Goal: Task Accomplishment & Management: Manage account settings

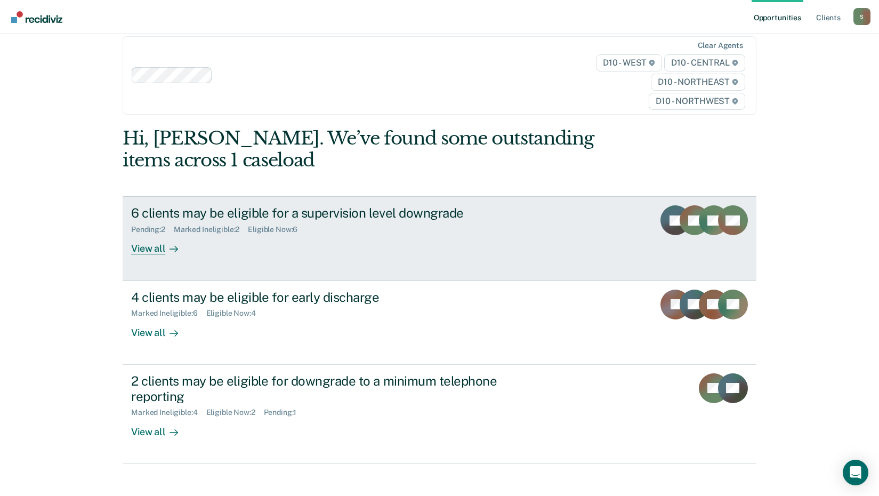
scroll to position [23, 0]
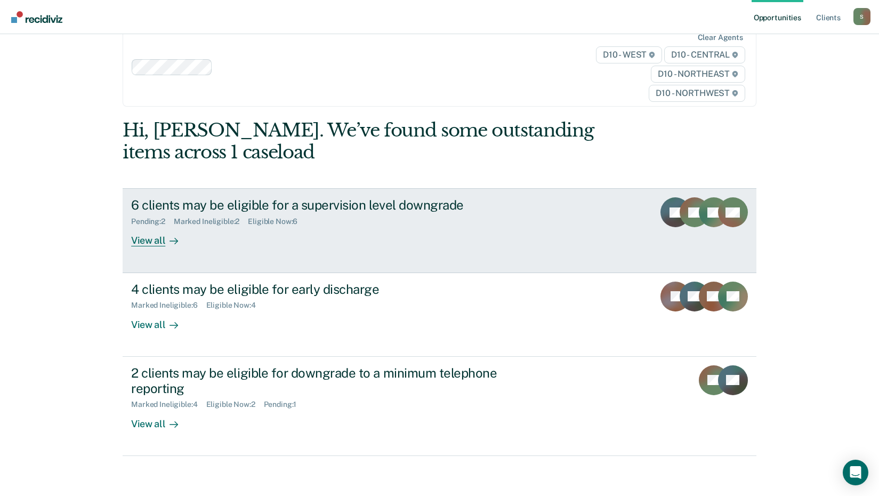
click at [151, 240] on div "View all" at bounding box center [161, 236] width 60 height 21
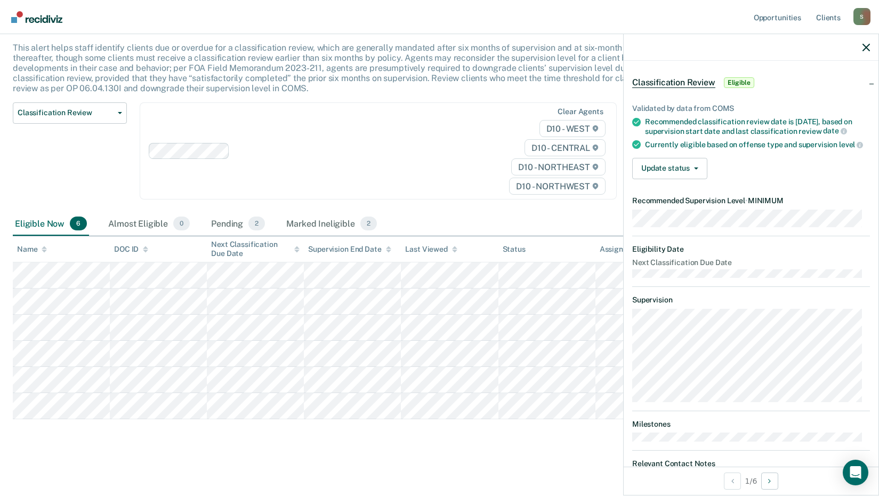
scroll to position [92, 0]
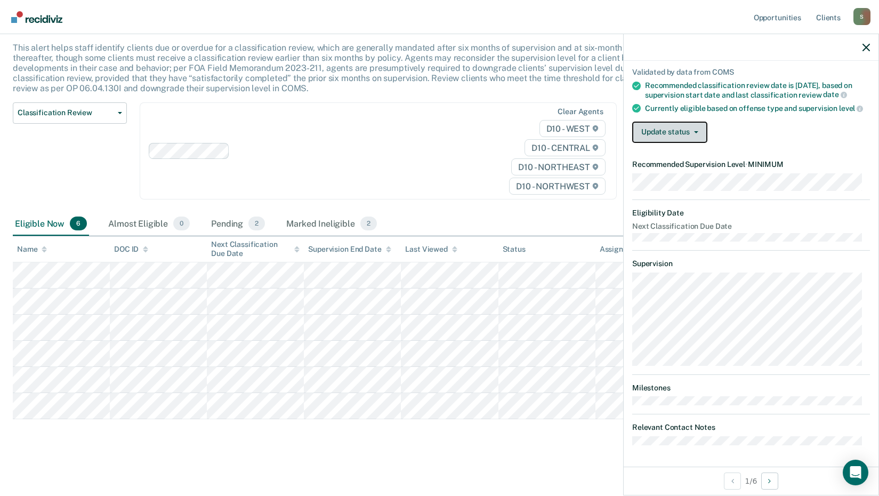
click at [692, 134] on button "Update status" at bounding box center [669, 132] width 75 height 21
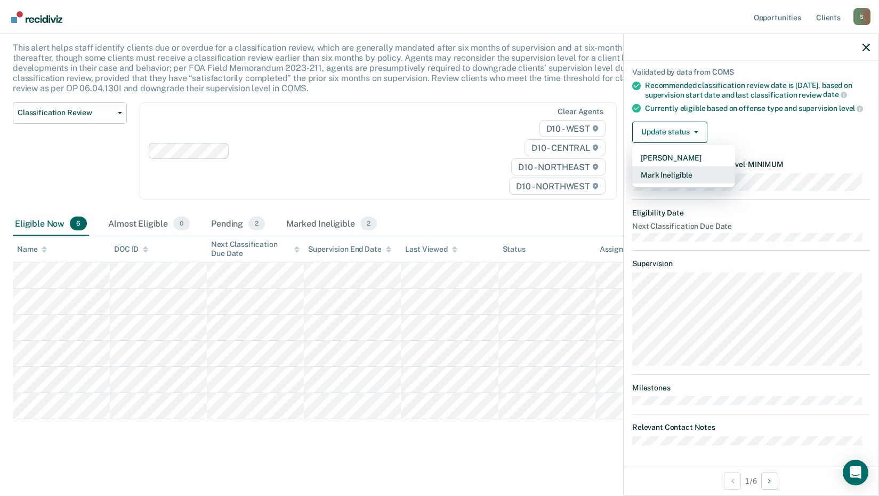
click at [685, 174] on button "Mark Ineligible" at bounding box center [683, 174] width 103 height 17
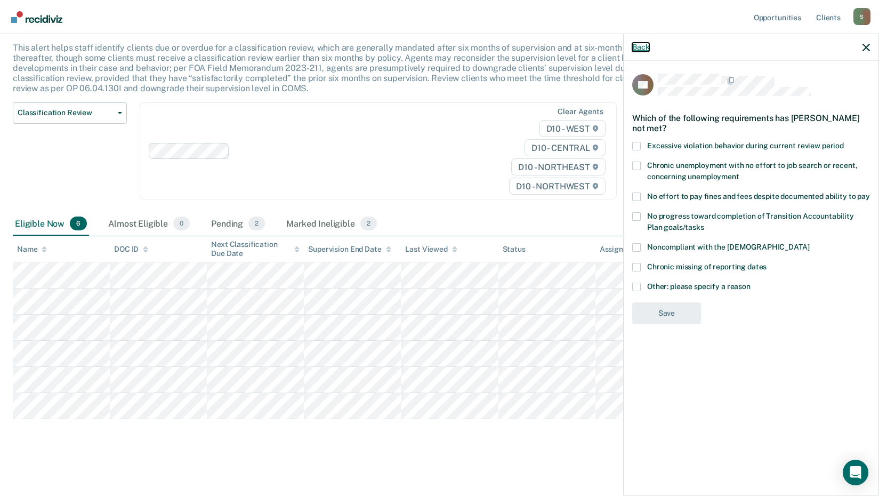
click at [636, 43] on button "Back" at bounding box center [640, 47] width 17 height 9
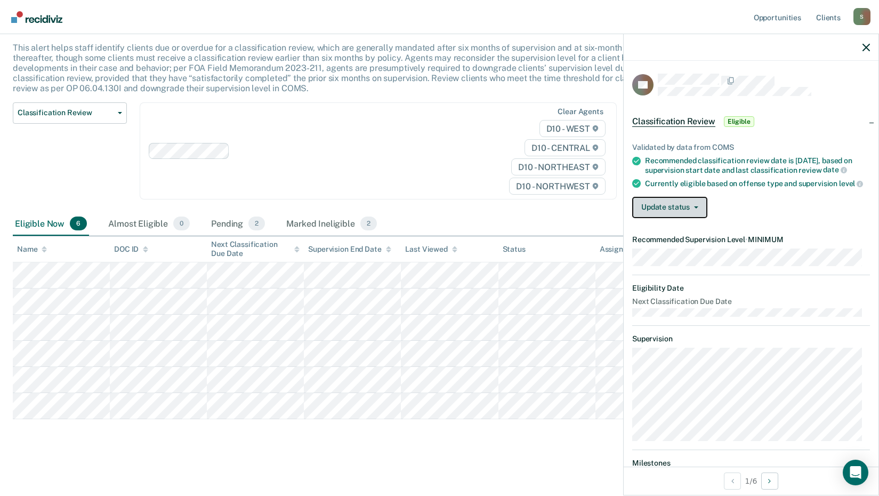
click at [690, 218] on button "Update status" at bounding box center [669, 207] width 75 height 21
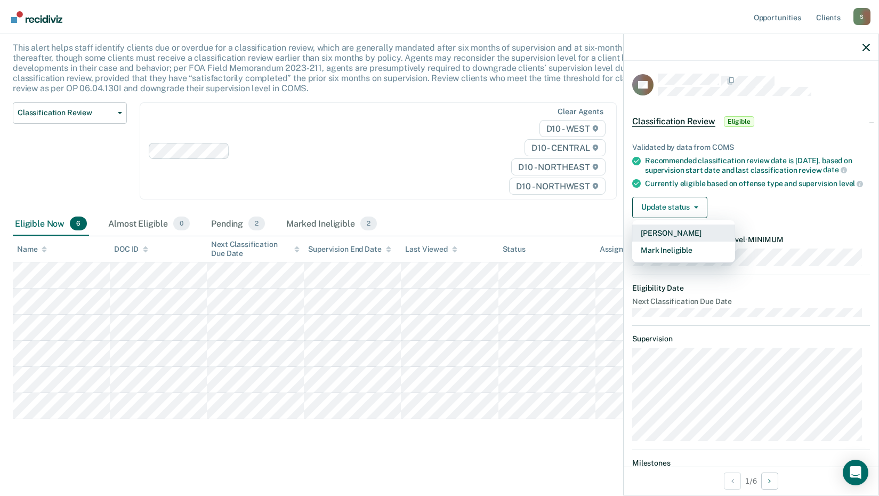
click at [682, 241] on button "[PERSON_NAME]" at bounding box center [683, 232] width 103 height 17
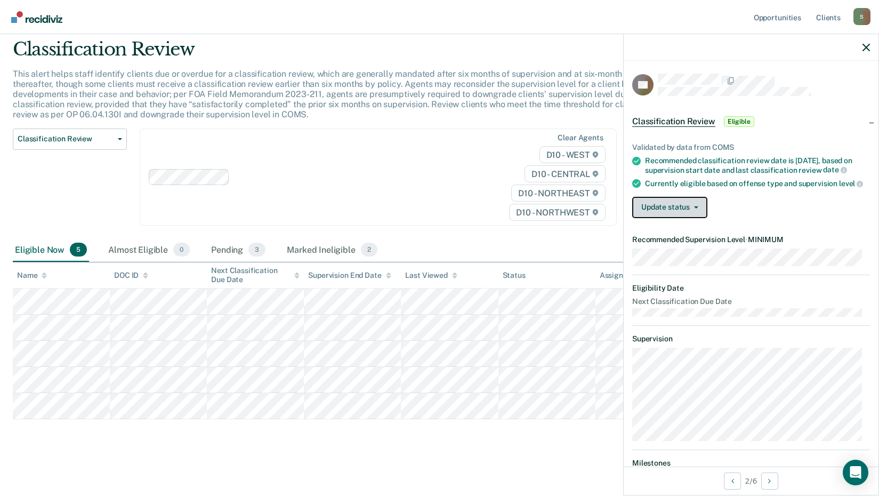
click at [697, 218] on button "Update status" at bounding box center [669, 207] width 75 height 21
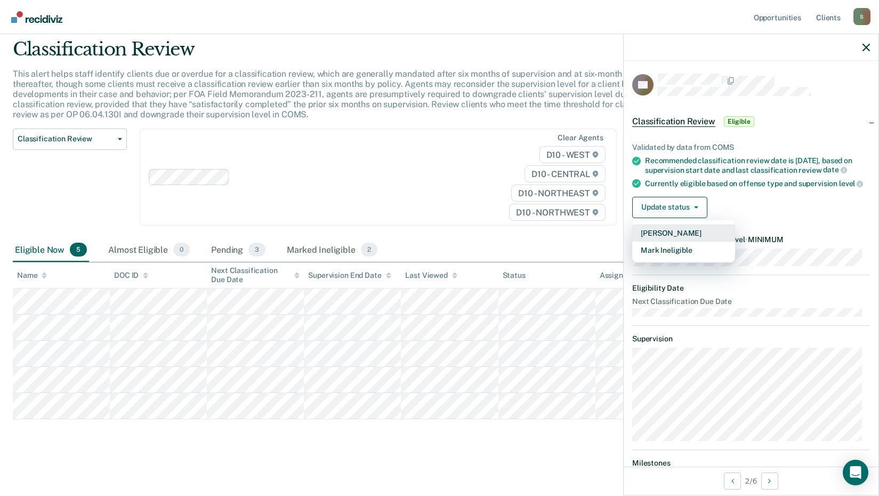
click at [680, 241] on button "[PERSON_NAME]" at bounding box center [683, 232] width 103 height 17
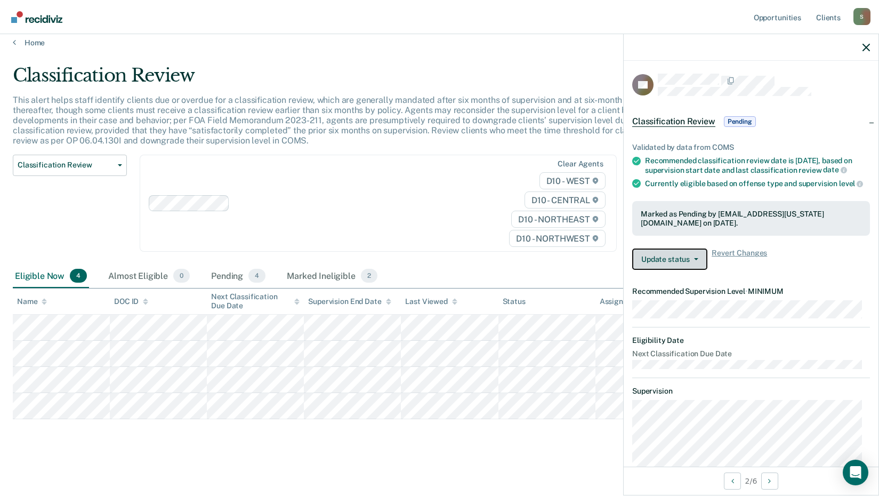
scroll to position [9, 0]
click at [699, 270] on button "Update status" at bounding box center [669, 258] width 75 height 21
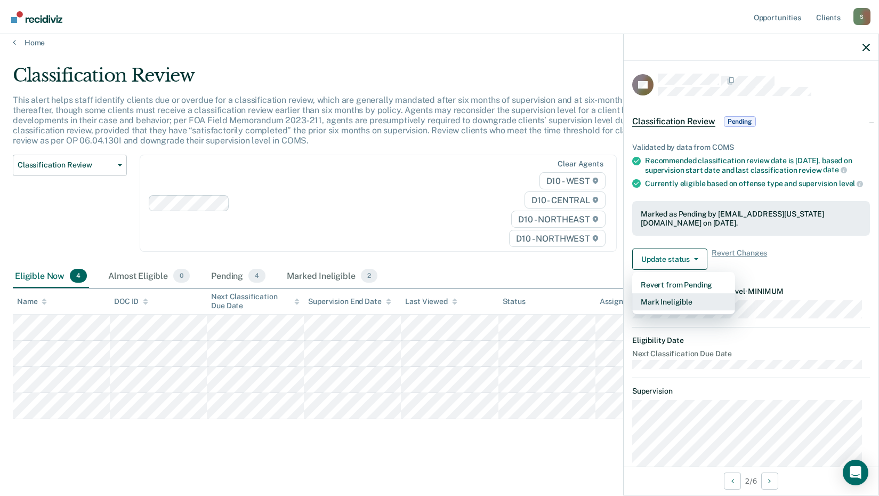
click at [691, 310] on button "Mark Ineligible" at bounding box center [683, 301] width 103 height 17
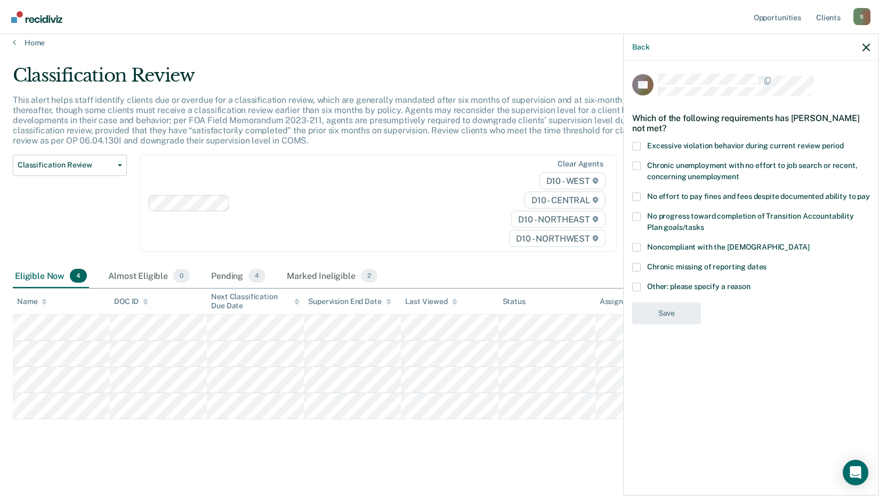
click at [638, 287] on span at bounding box center [636, 286] width 9 height 9
click at [750, 282] on input "Other: please specify a reason" at bounding box center [750, 282] width 0 height 0
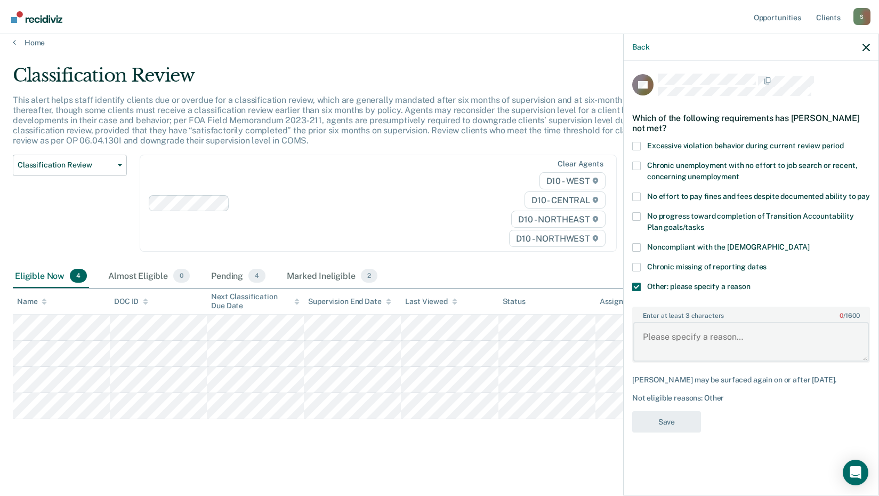
click at [677, 340] on textarea "Enter at least 3 characters 0 / 1600" at bounding box center [751, 341] width 236 height 39
click at [647, 337] on textarea "Enter at least 3 characters 0 / 1600" at bounding box center [751, 341] width 236 height 39
paste textarea "750.81A2"
type textarea "750.81A2 Not eligible offense for telephone reporting"
click at [686, 431] on button "Save" at bounding box center [666, 422] width 69 height 22
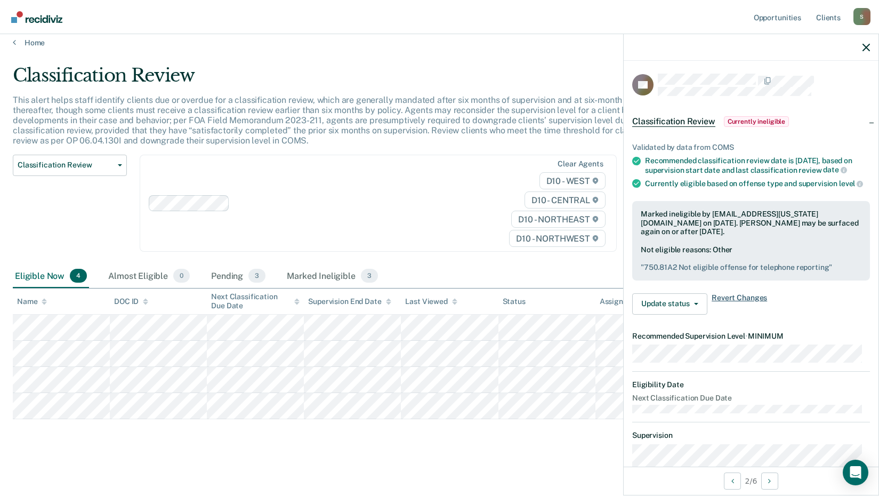
click at [726, 314] on span "Revert Changes" at bounding box center [738, 303] width 55 height 21
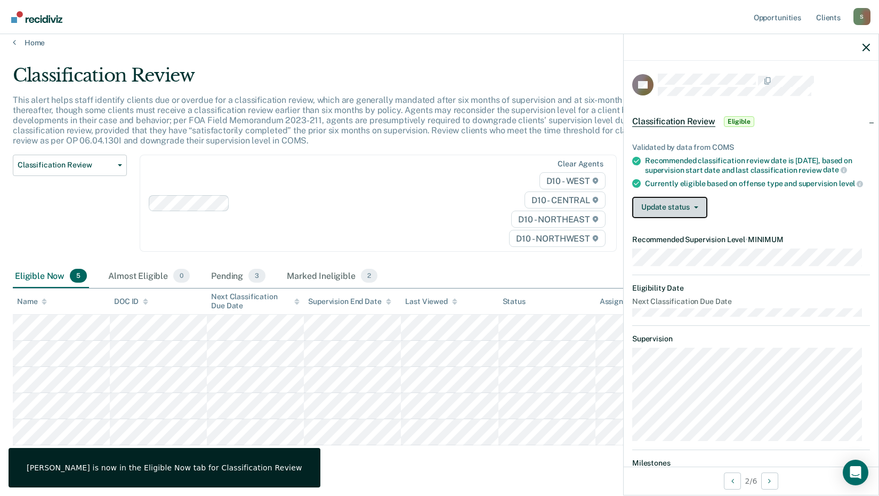
click at [699, 218] on button "Update status" at bounding box center [669, 207] width 75 height 21
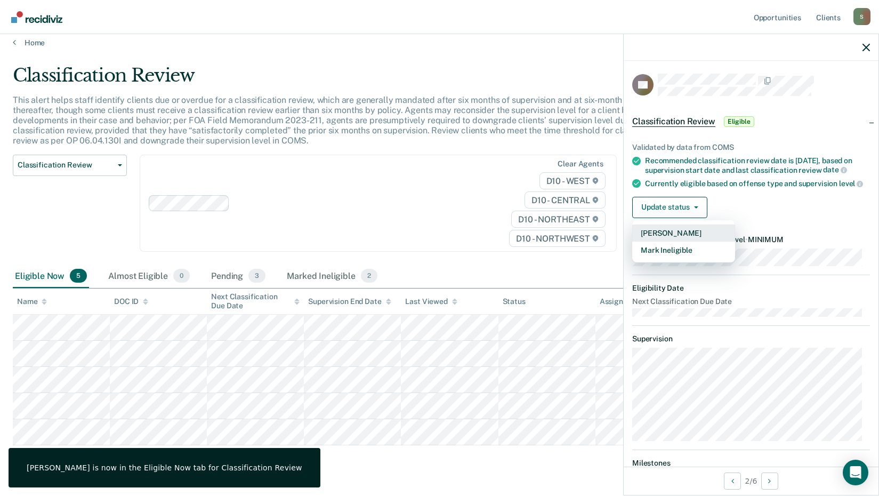
click at [681, 241] on button "[PERSON_NAME]" at bounding box center [683, 232] width 103 height 17
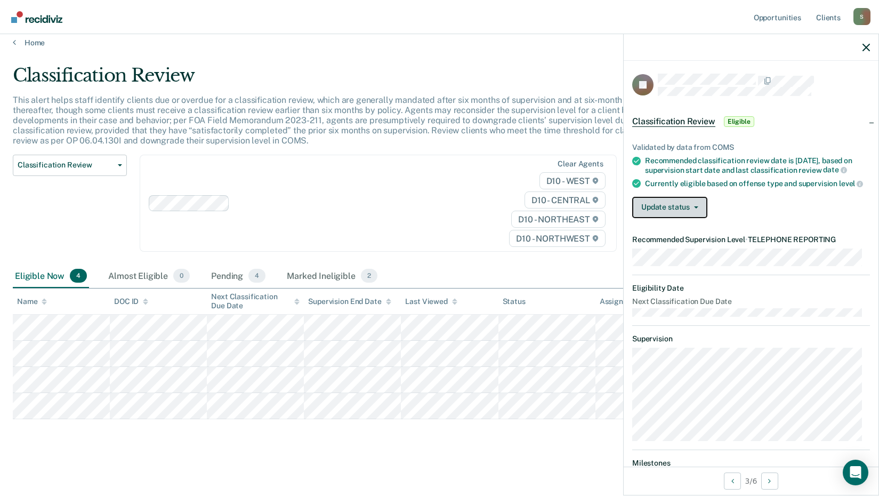
click at [698, 214] on button "Update status" at bounding box center [669, 207] width 75 height 21
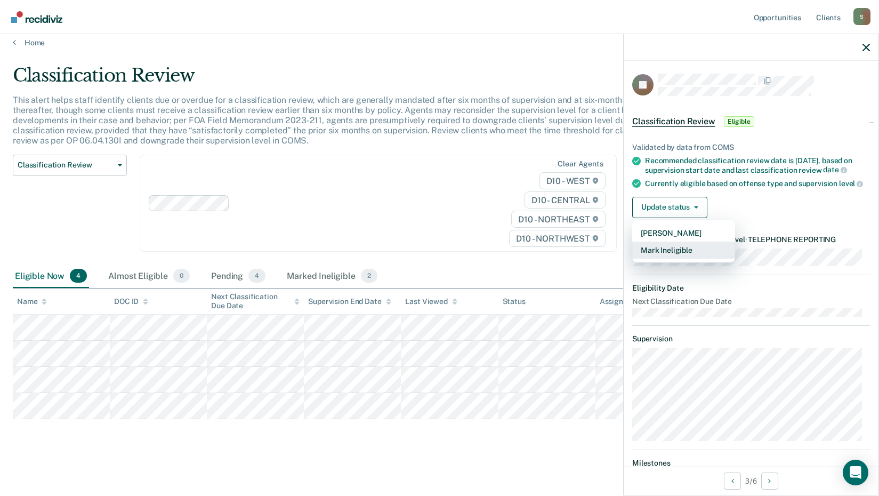
click at [688, 257] on button "Mark Ineligible" at bounding box center [683, 249] width 103 height 17
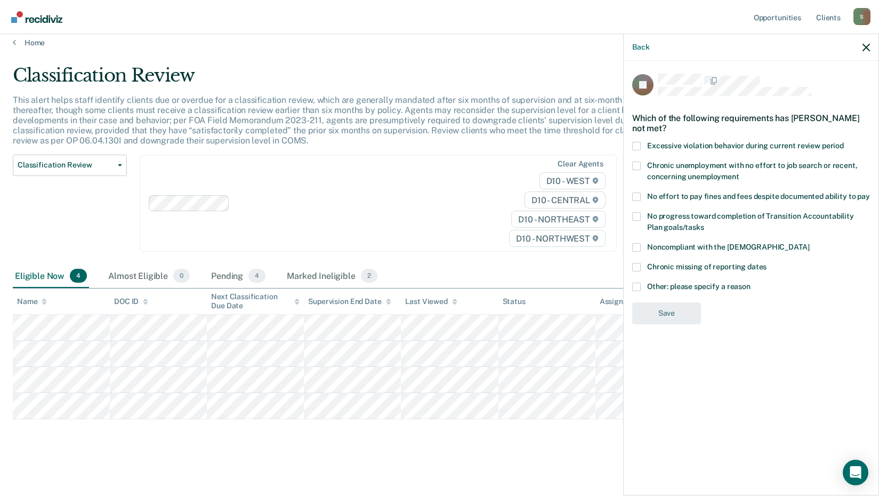
click at [637, 282] on span at bounding box center [636, 286] width 9 height 9
click at [750, 282] on input "Other: please specify a reason" at bounding box center [750, 282] width 0 height 0
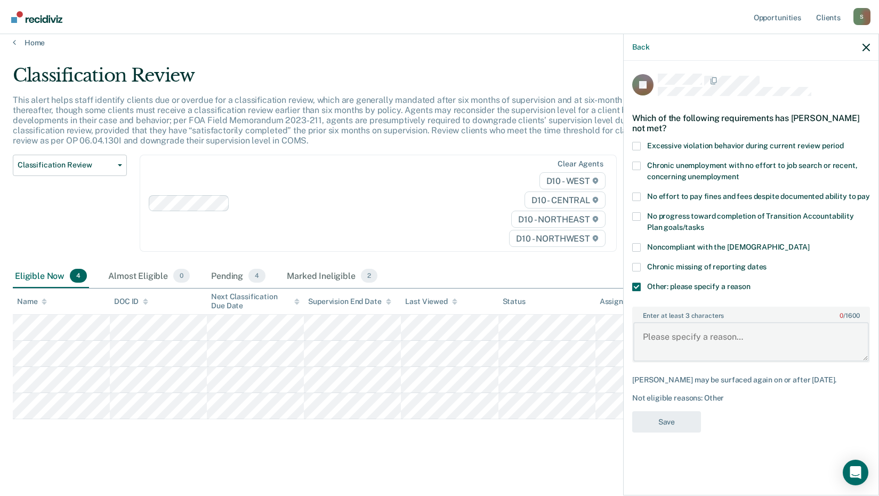
click at [649, 322] on textarea "Enter at least 3 characters 0 / 1600" at bounding box center [751, 341] width 236 height 39
drag, startPoint x: 649, startPoint y: 321, endPoint x: 652, endPoint y: 328, distance: 7.4
click at [652, 328] on textarea "Enter at least 3 characters 0 / 1600" at bounding box center [751, 341] width 236 height 39
paste textarea "750.81A2"
type textarea "750.81A2 Domestic Violence is not an eligible offense"
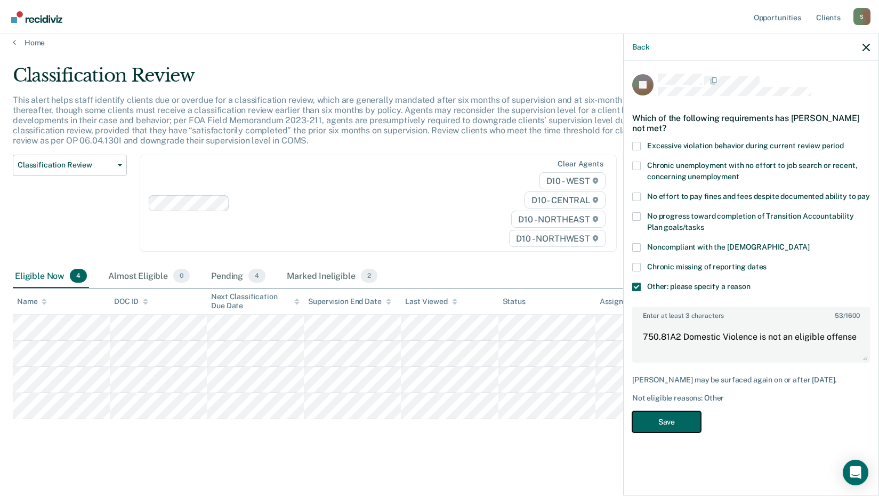
click at [685, 416] on button "Save" at bounding box center [666, 422] width 69 height 22
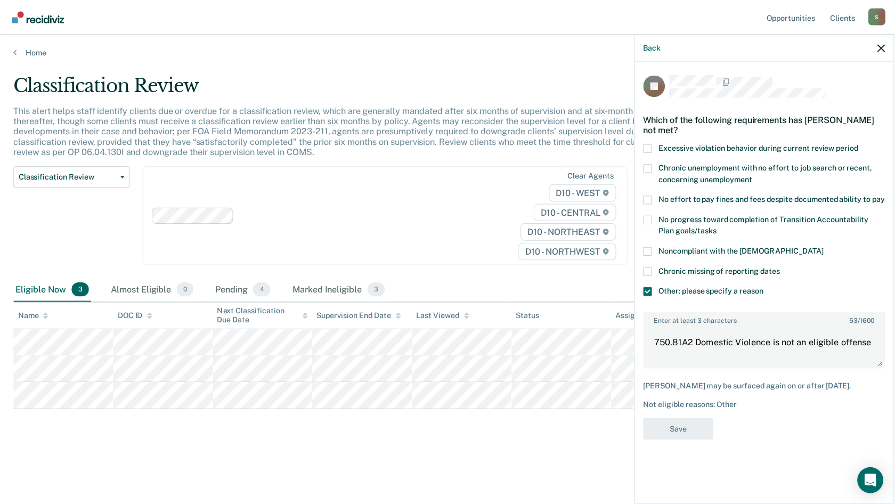
scroll to position [0, 0]
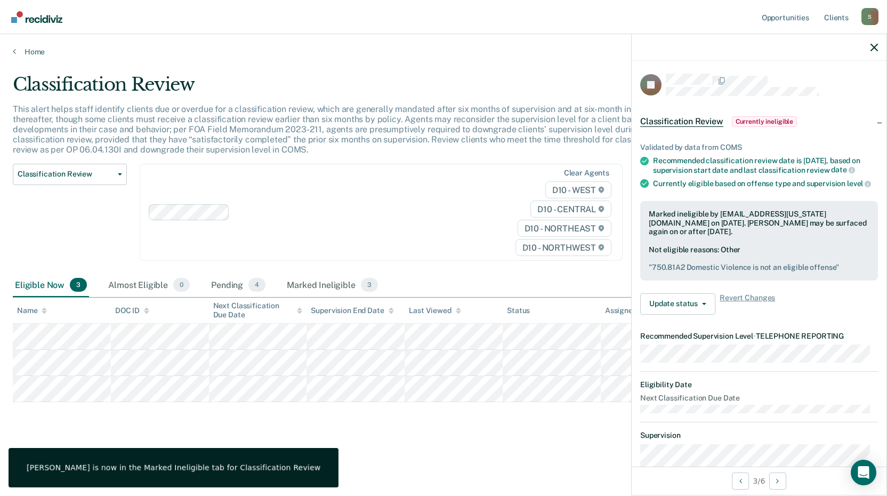
click at [705, 272] on pre "" 750.81A2 Domestic Violence is not an eligible offense "" at bounding box center [759, 267] width 221 height 9
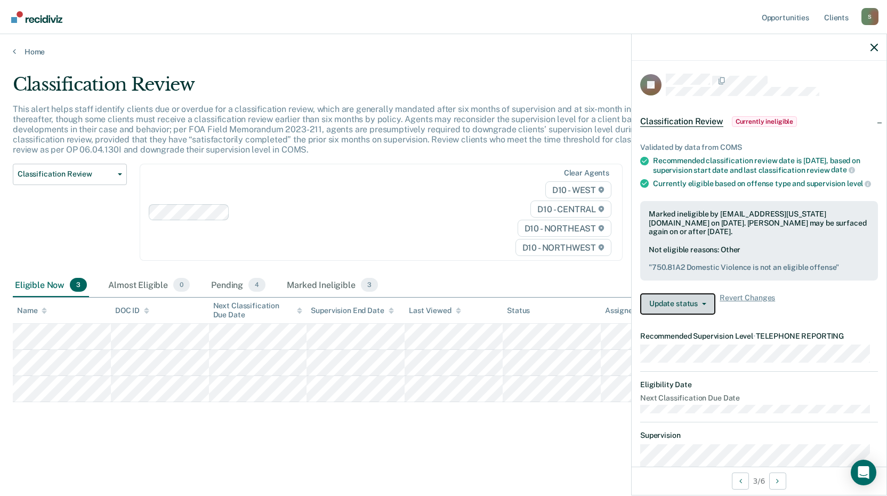
click at [690, 310] on button "Update status" at bounding box center [677, 303] width 75 height 21
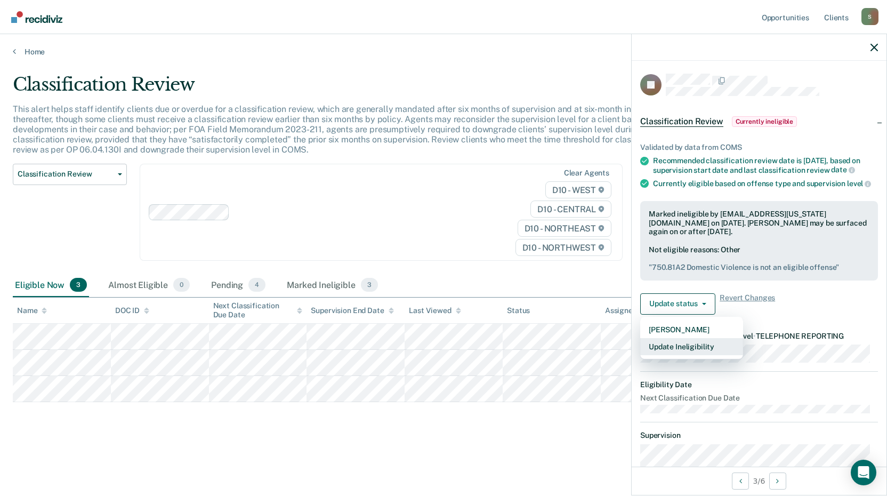
click at [698, 352] on button "Update Ineligibility" at bounding box center [691, 346] width 103 height 17
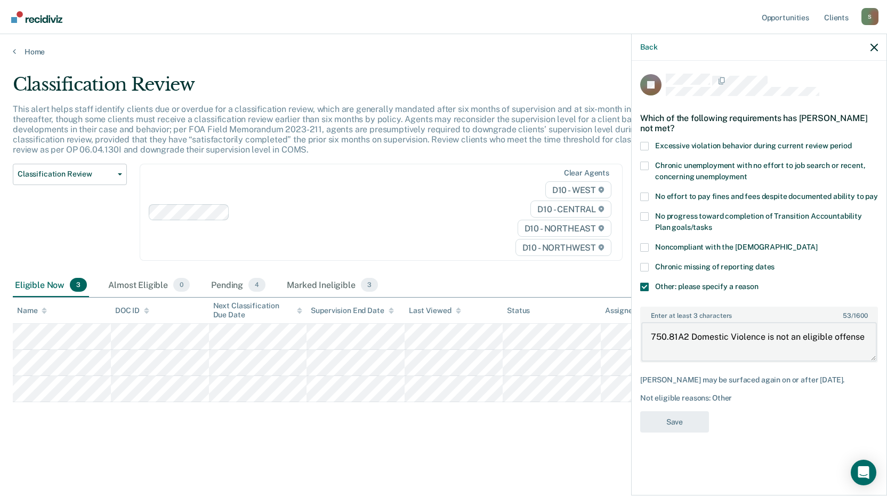
click at [698, 335] on textarea "750.81A2 Domestic Violence is not an eligible offense" at bounding box center [759, 341] width 236 height 39
click at [845, 336] on textarea "750.81A2 Domestic Violence is not an eligible offense" at bounding box center [759, 341] width 236 height 39
click at [854, 329] on textarea "750.81A2 Domestic Violence is not an eligible offense" at bounding box center [759, 341] width 236 height 39
type textarea "750.81A2 Domestic Violence is not an eligible offense for telephone reporting."
click at [692, 411] on button "Save" at bounding box center [674, 422] width 69 height 22
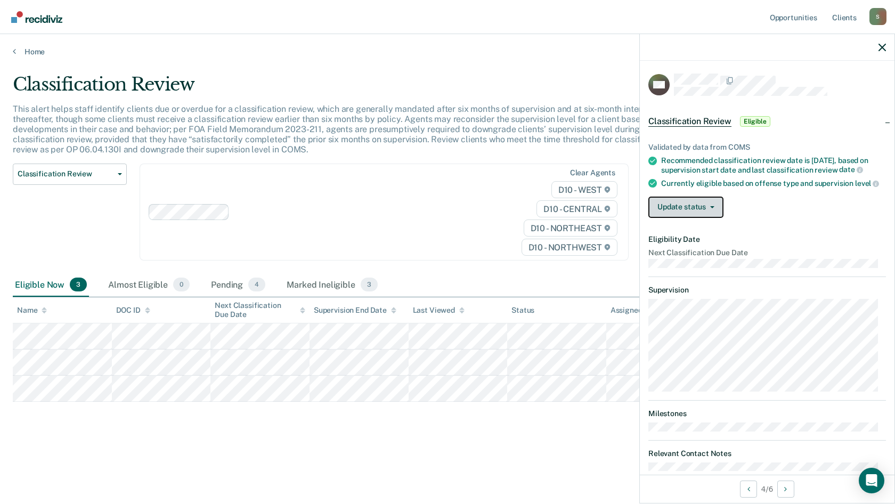
click at [710, 213] on button "Update status" at bounding box center [686, 207] width 75 height 21
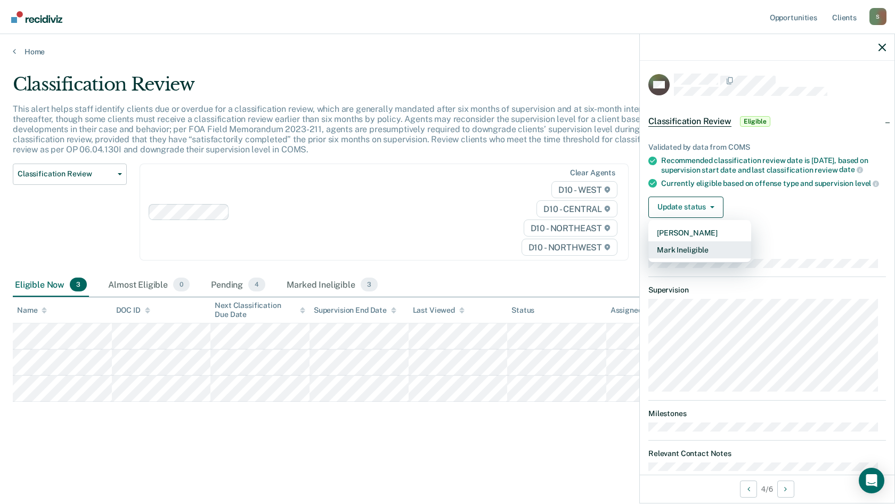
click at [703, 256] on button "Mark Ineligible" at bounding box center [700, 249] width 103 height 17
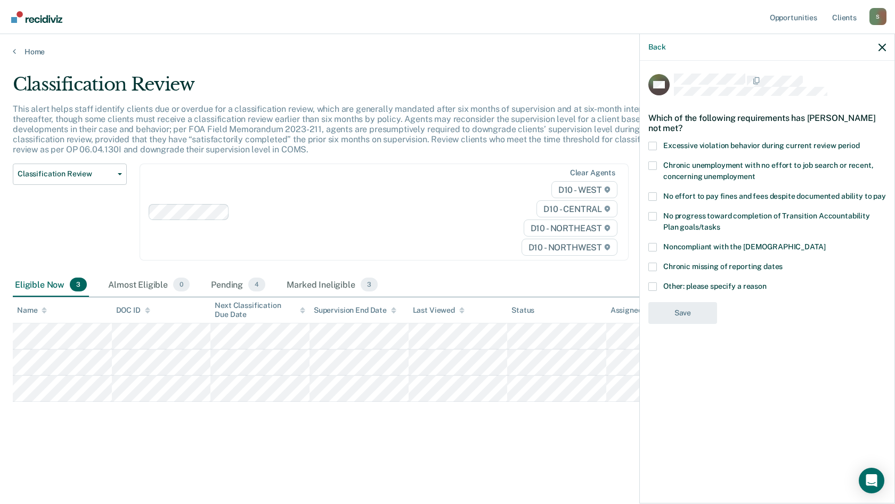
click at [656, 284] on span at bounding box center [653, 286] width 9 height 9
click at [767, 282] on input "Other: please specify a reason" at bounding box center [767, 282] width 0 height 0
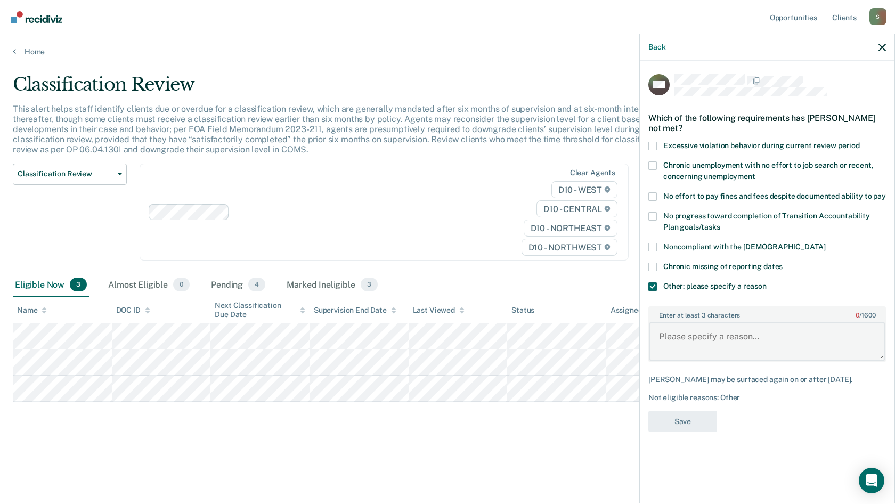
click at [692, 326] on textarea "Enter at least 3 characters 0 / 1600" at bounding box center [768, 341] width 236 height 39
type textarea "F"
type textarea "pending violation"
click at [686, 415] on button "Save" at bounding box center [683, 422] width 69 height 22
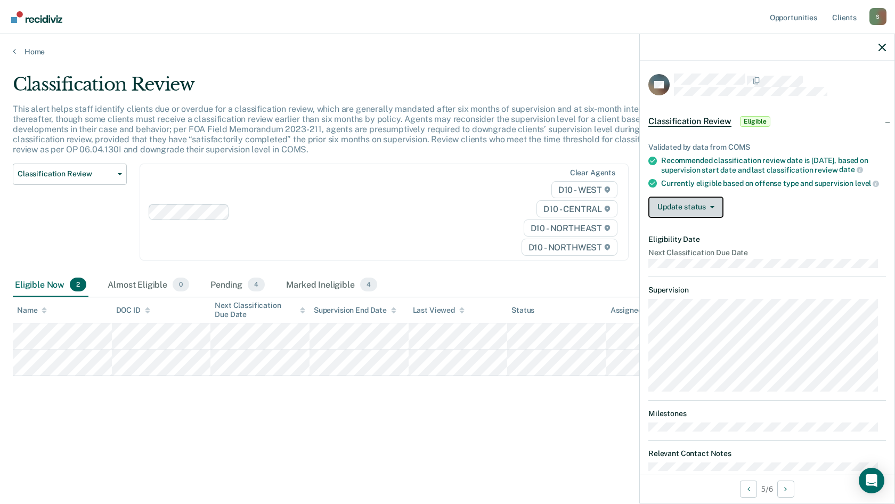
click at [701, 216] on button "Update status" at bounding box center [686, 207] width 75 height 21
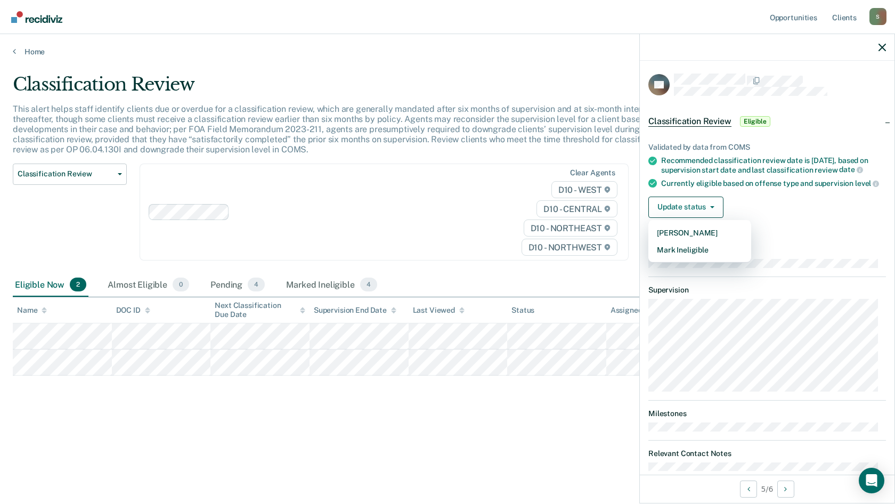
scroll to position [26, 0]
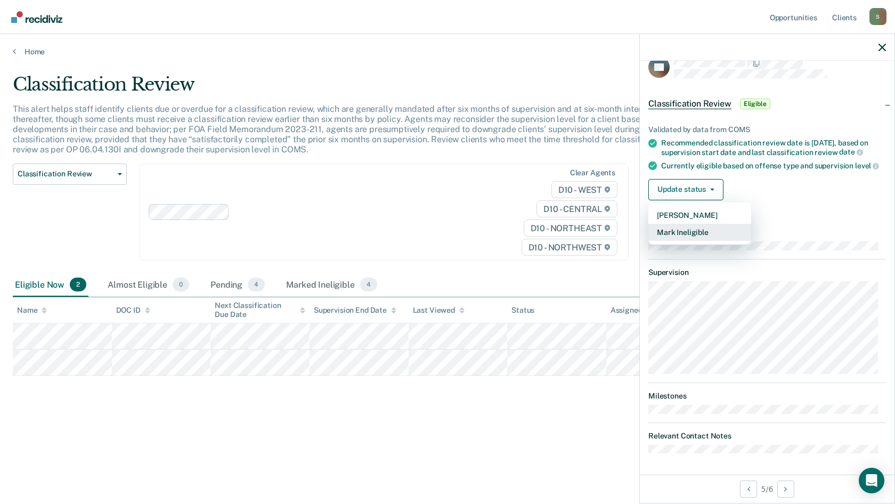
click at [696, 231] on button "Mark Ineligible" at bounding box center [700, 232] width 103 height 17
